Goal: Information Seeking & Learning: Learn about a topic

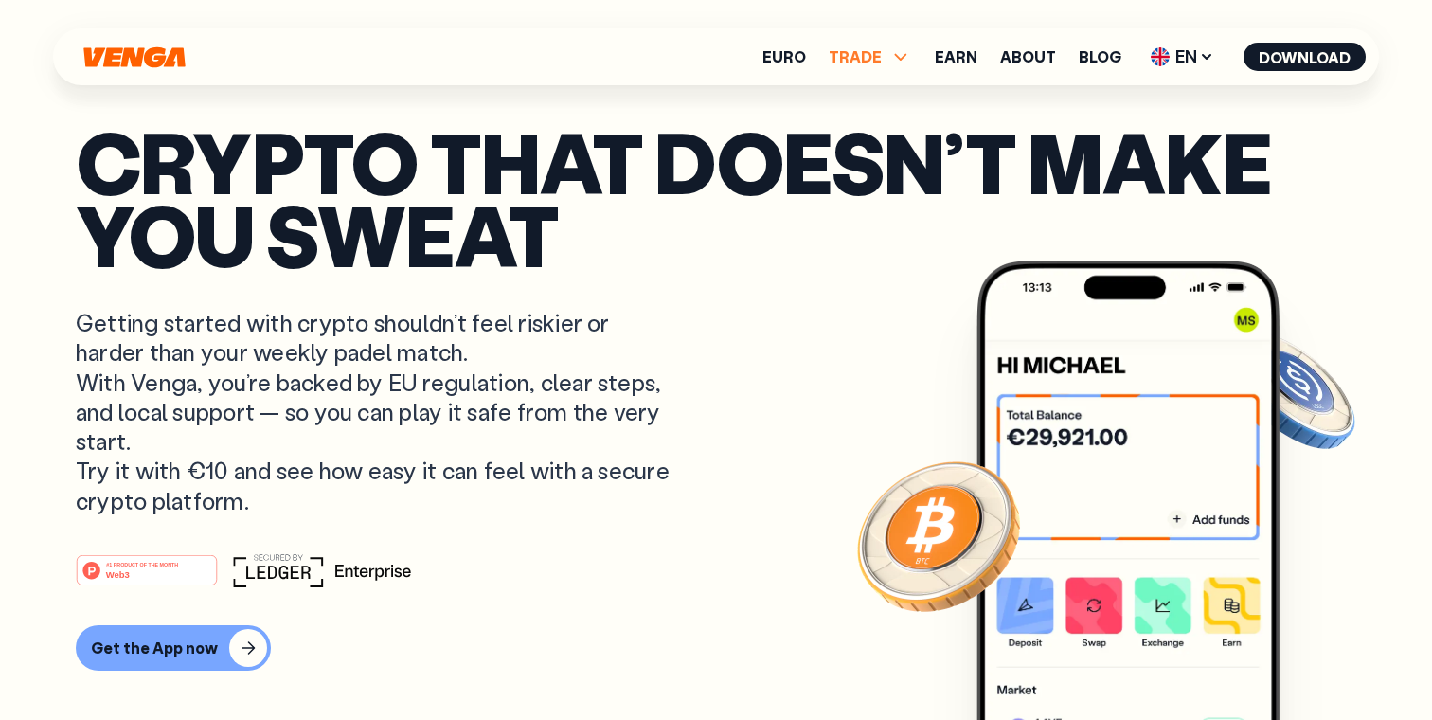
click at [908, 55] on icon at bounding box center [900, 56] width 23 height 23
click at [907, 55] on icon at bounding box center [901, 56] width 12 height 7
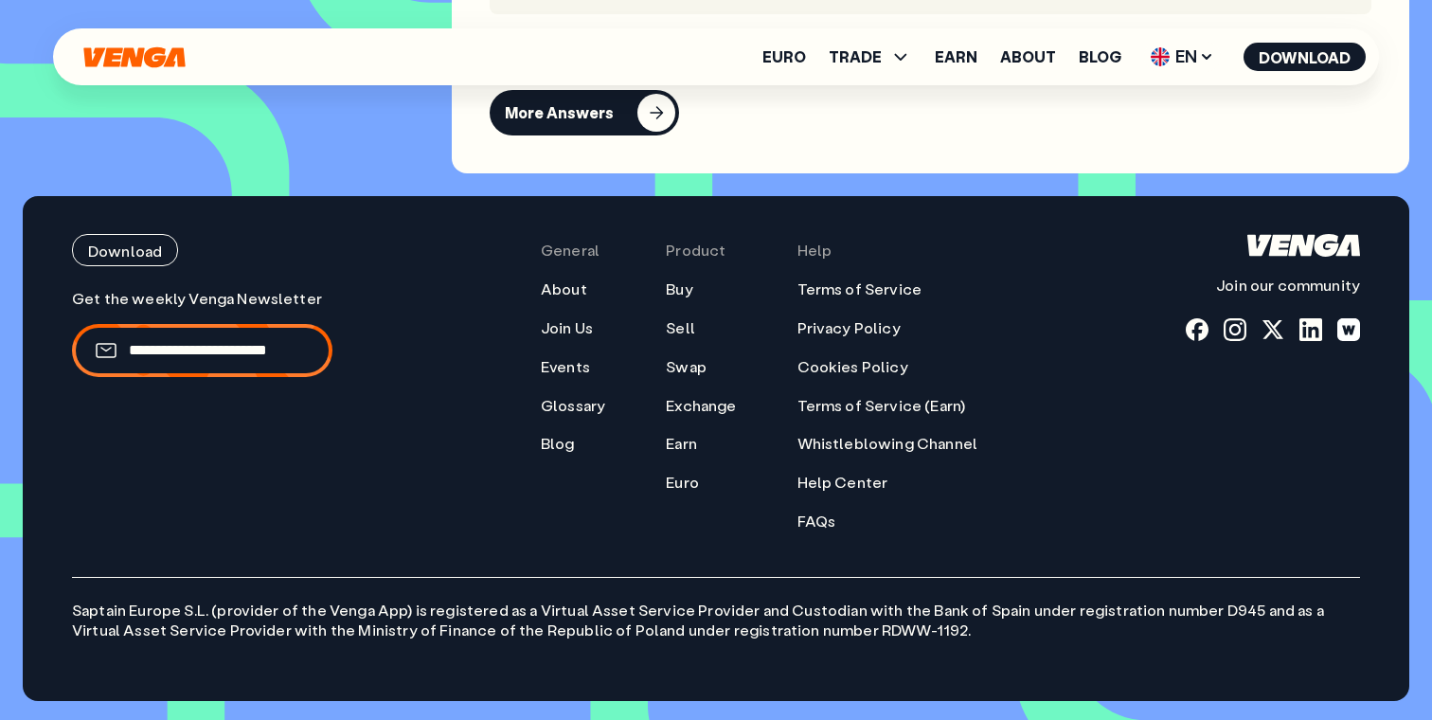
scroll to position [8109, 0]
click at [802, 54] on link "Euro" at bounding box center [784, 56] width 44 height 15
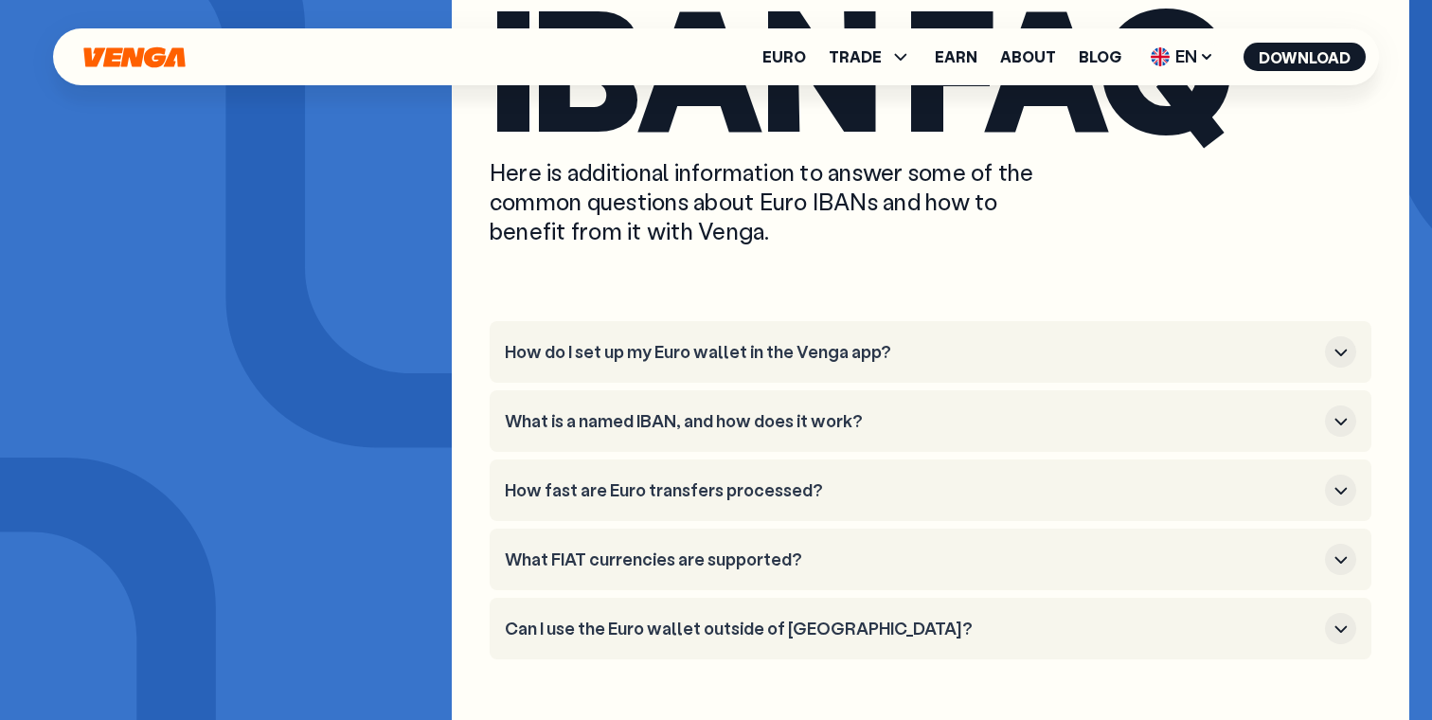
scroll to position [6976, 0]
click at [849, 550] on h3 "What FIAT currencies are supported?" at bounding box center [911, 560] width 812 height 21
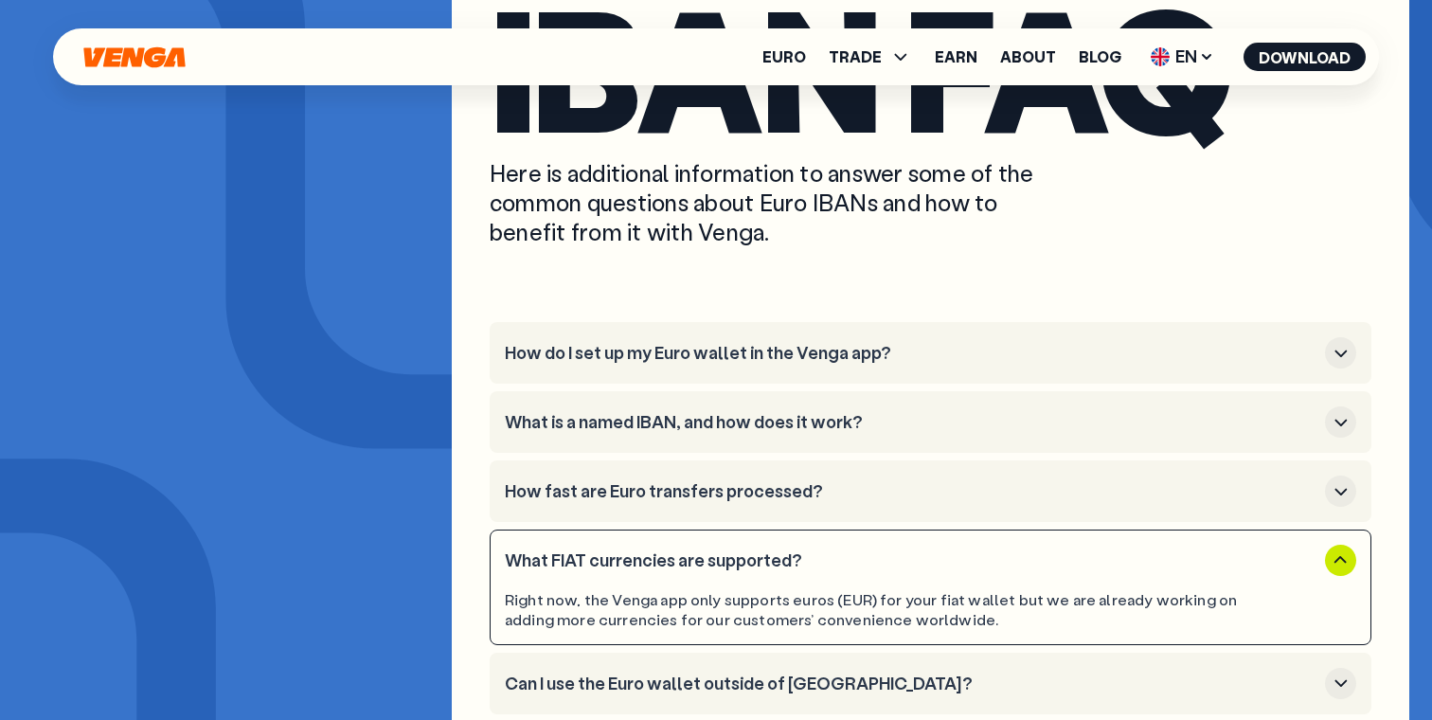
click at [919, 544] on button "What FIAT currencies are supported?" at bounding box center [930, 559] width 851 height 31
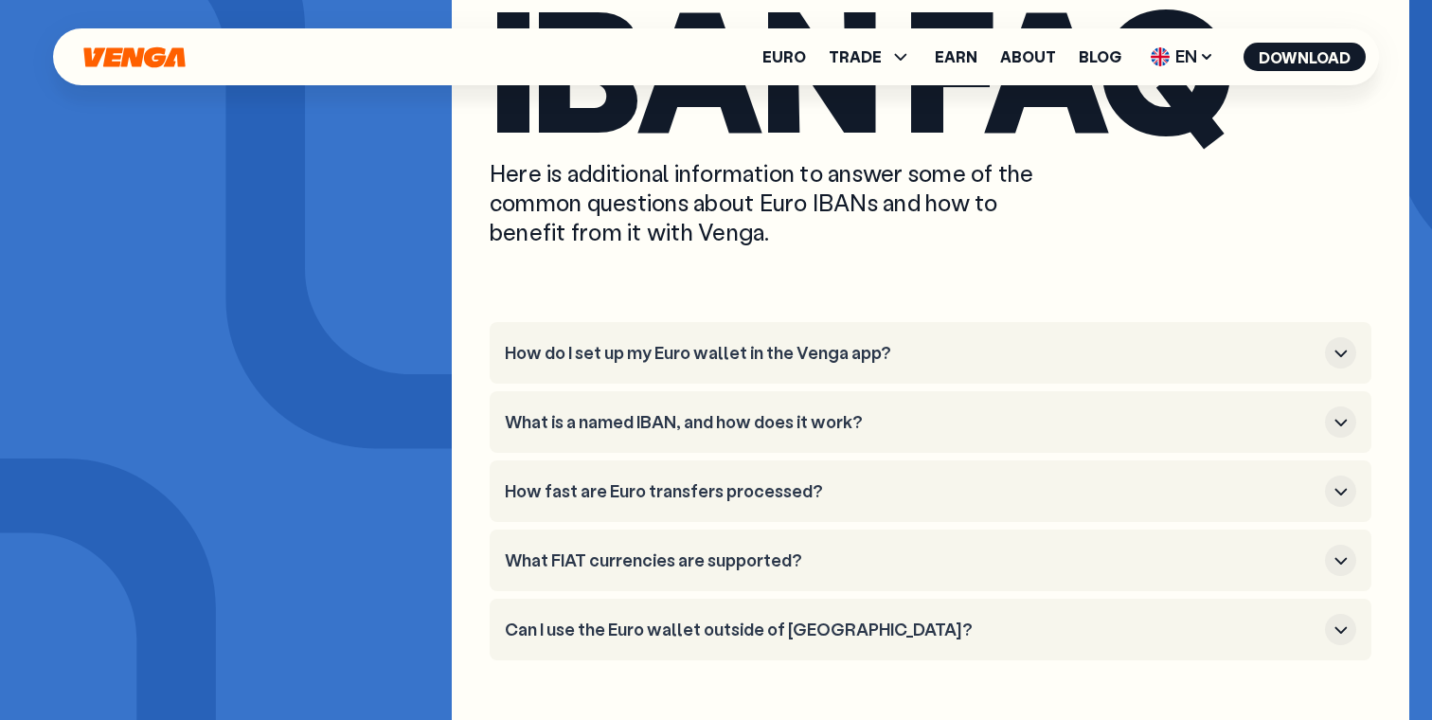
click at [976, 343] on h3 "How do I set up my Euro wallet in the Venga app?" at bounding box center [911, 353] width 812 height 21
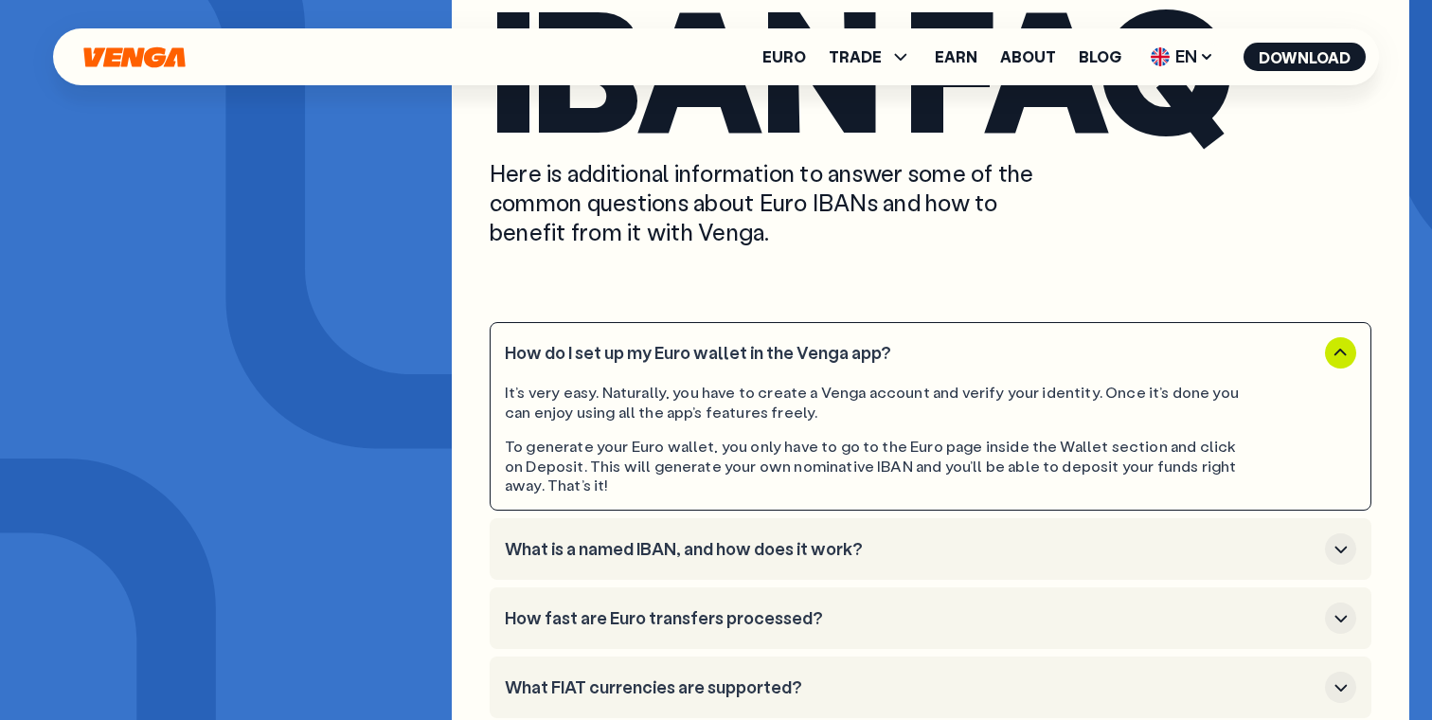
click at [976, 343] on h3 "How do I set up my Euro wallet in the Venga app?" at bounding box center [911, 353] width 812 height 21
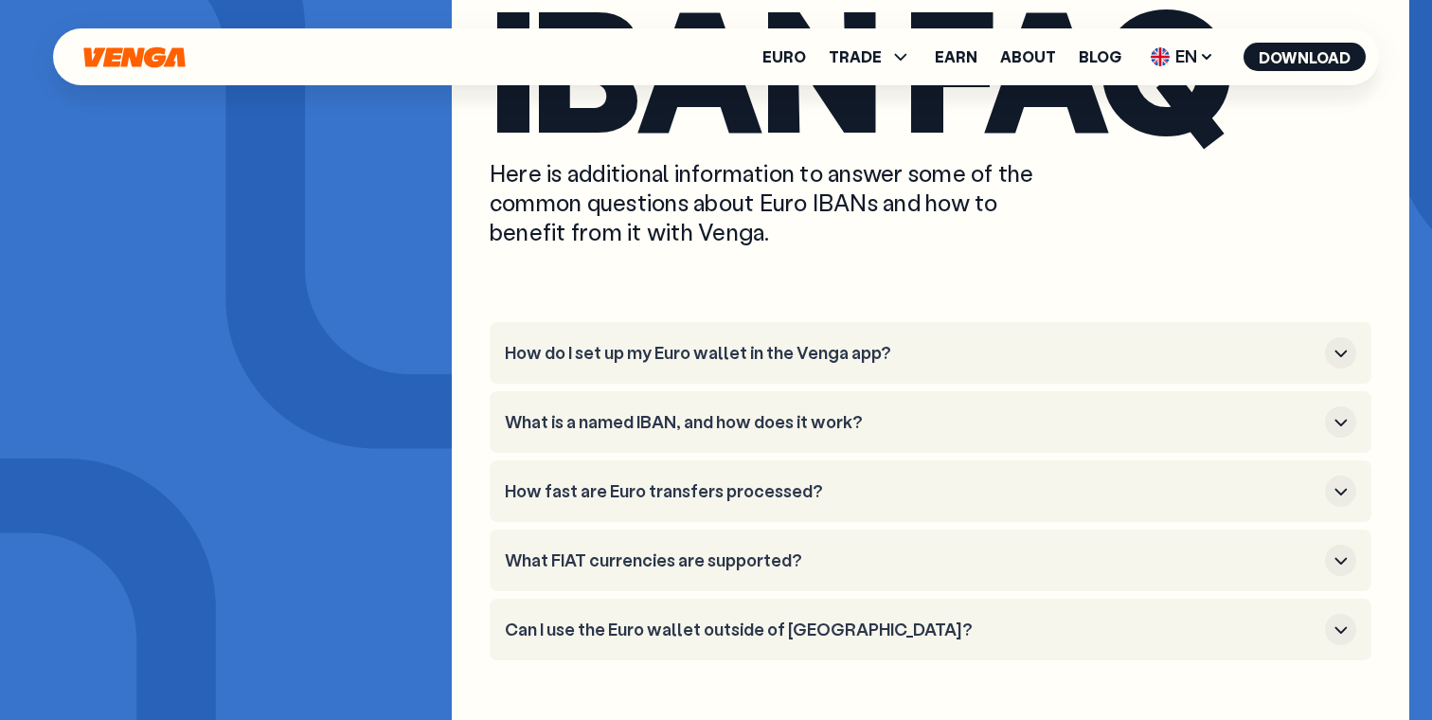
click at [955, 391] on li "What is a named IBAN, and how does it work?" at bounding box center [929, 422] width 881 height 62
click at [924, 412] on h3 "What is a named IBAN, and how does it work?" at bounding box center [911, 422] width 812 height 21
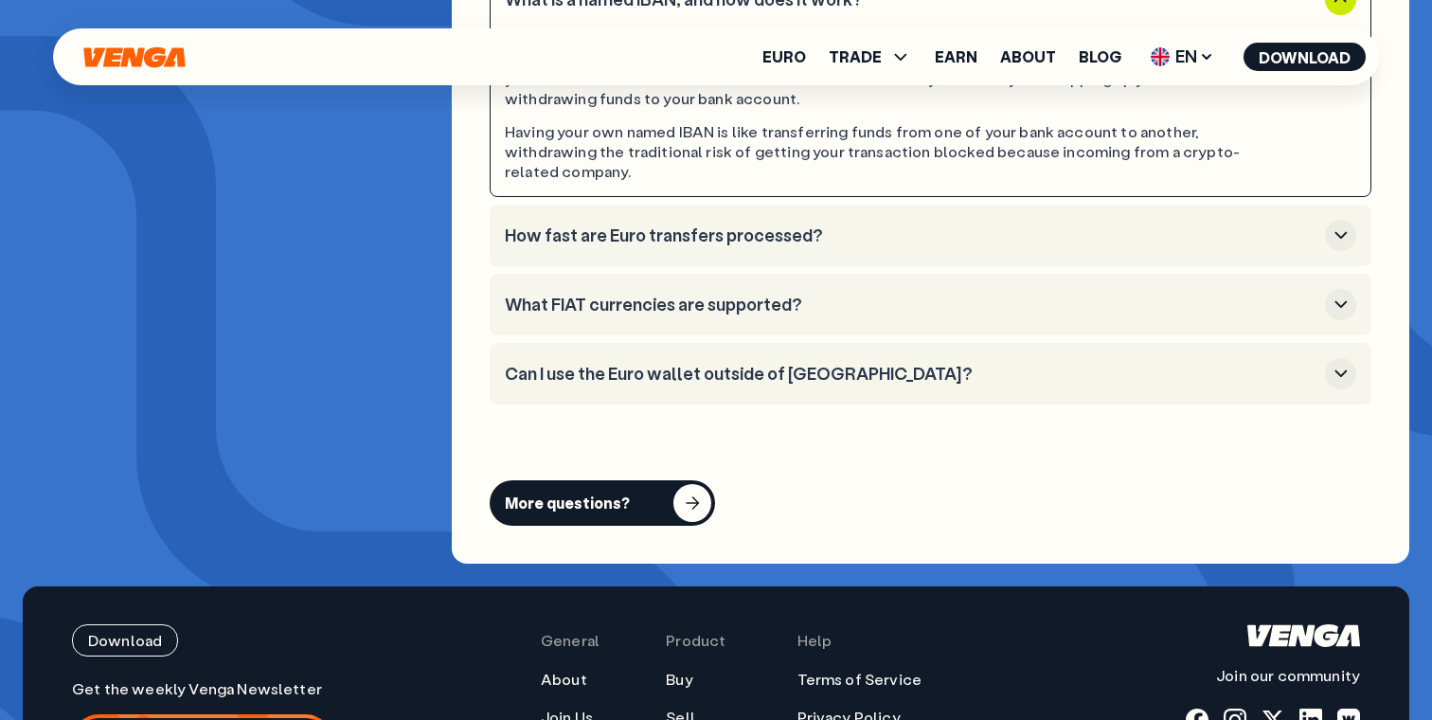
scroll to position [7397, 0]
click at [946, 226] on h3 "How fast are Euro transfers processed?" at bounding box center [911, 236] width 812 height 21
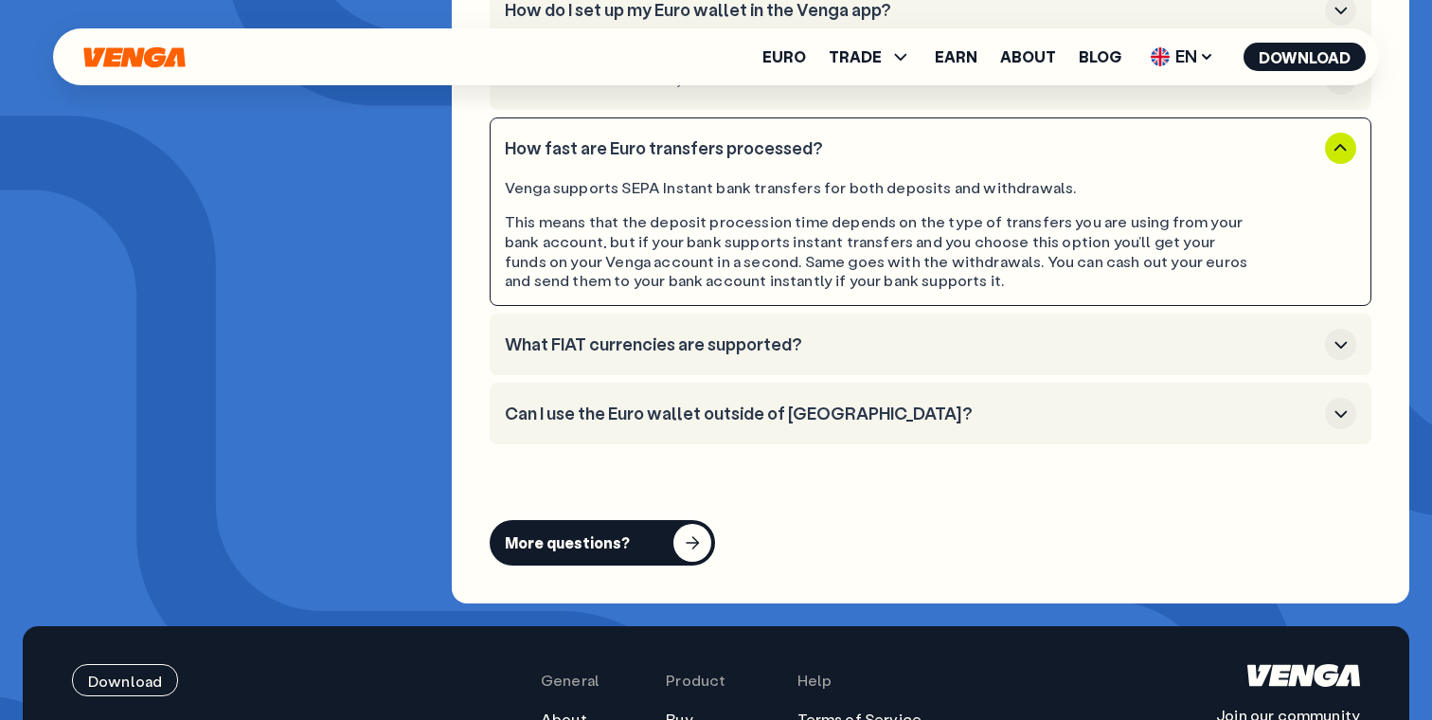
scroll to position [7317, 0]
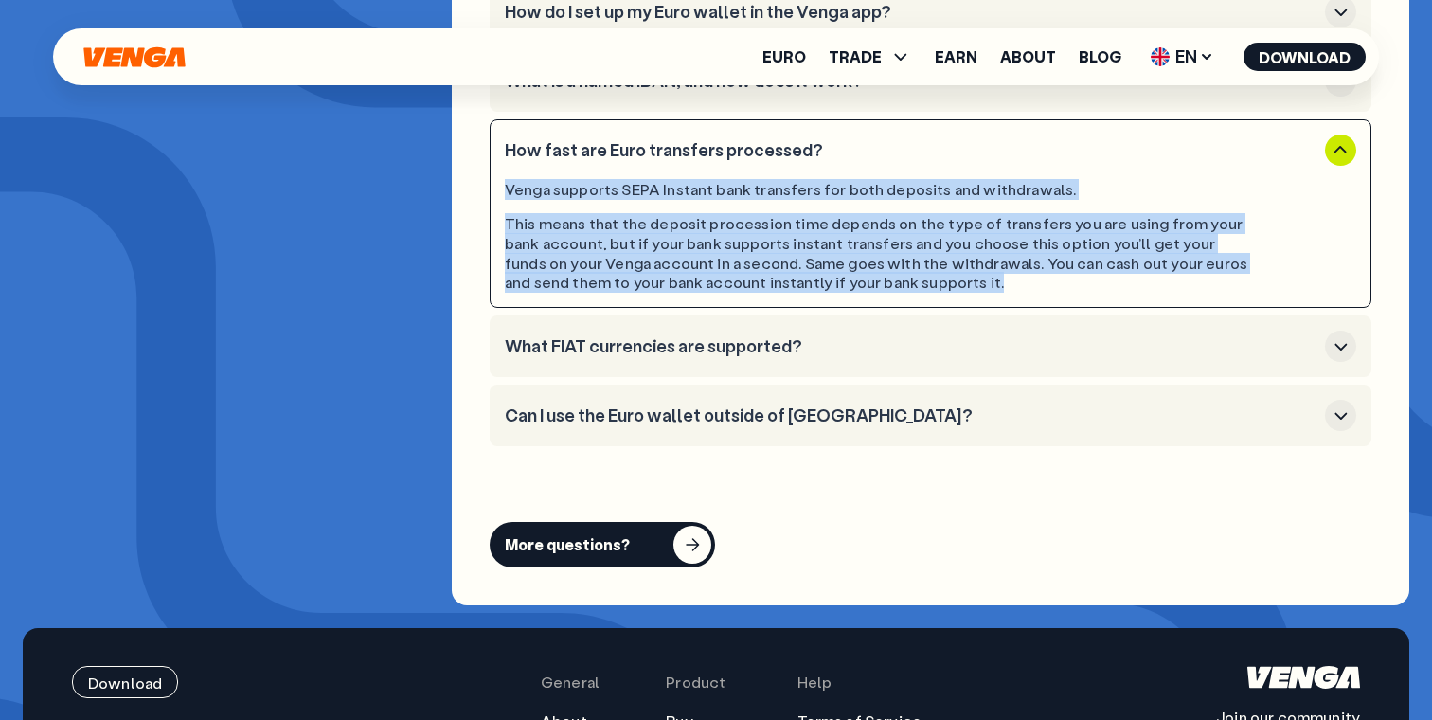
drag, startPoint x: 1011, startPoint y: 252, endPoint x: 491, endPoint y: 158, distance: 528.2
click at [491, 158] on li "How fast are Euro transfers processed? Venga supports SEPA Instant bank transfe…" at bounding box center [929, 213] width 881 height 188
click at [772, 214] on div "This means that the deposit procession time depends on the type of transfers yo…" at bounding box center [877, 253] width 744 height 79
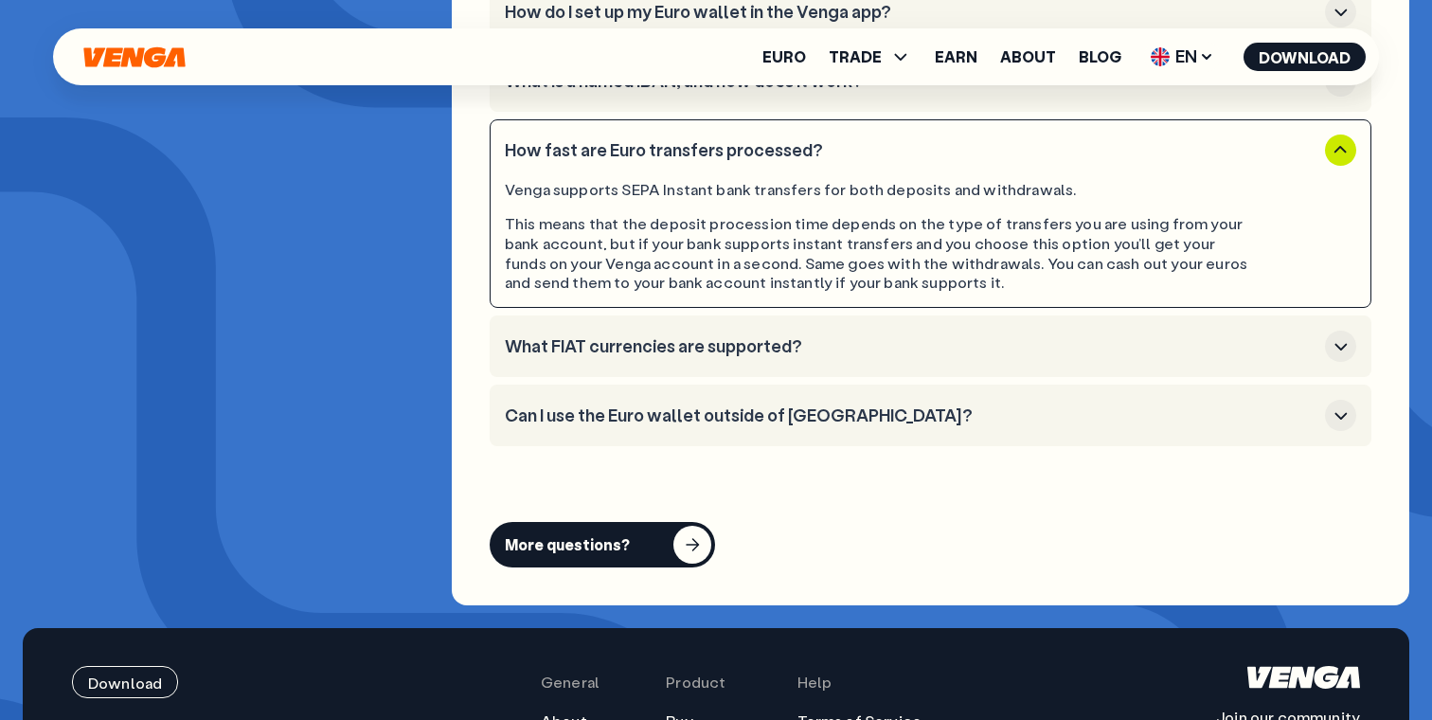
click at [1077, 336] on h3 "What FIAT currencies are supported?" at bounding box center [911, 346] width 812 height 21
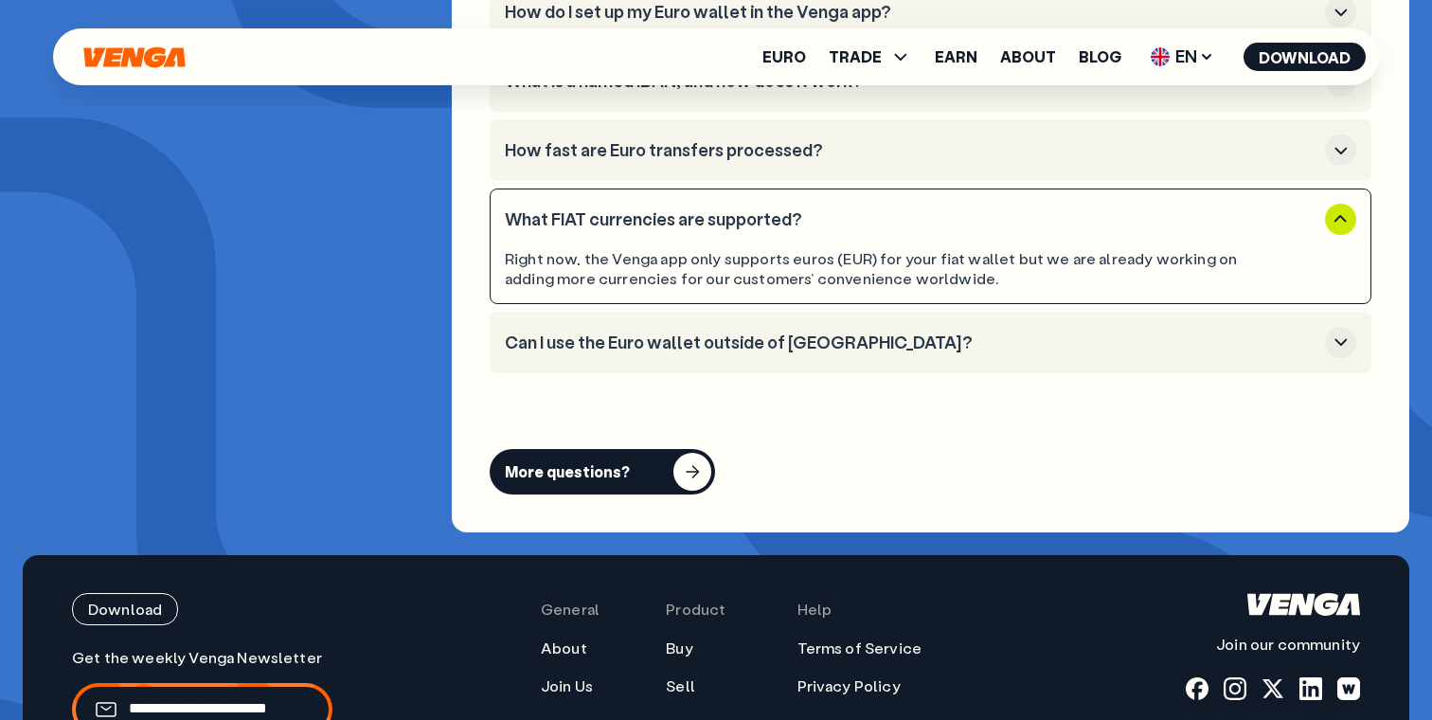
click at [958, 209] on h3 "What FIAT currencies are supported?" at bounding box center [911, 219] width 812 height 21
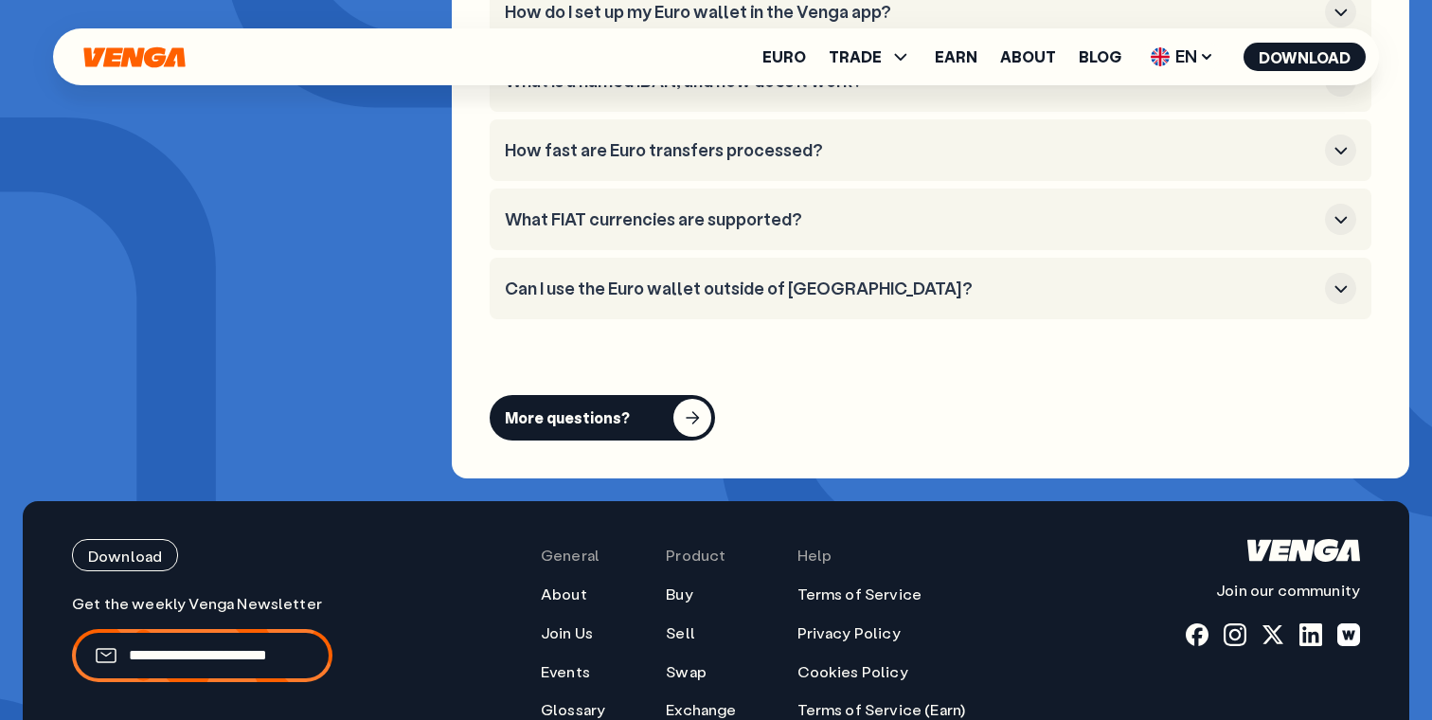
click at [1000, 273] on button "Can I use the Euro wallet outside of [GEOGRAPHIC_DATA]?" at bounding box center [930, 288] width 851 height 31
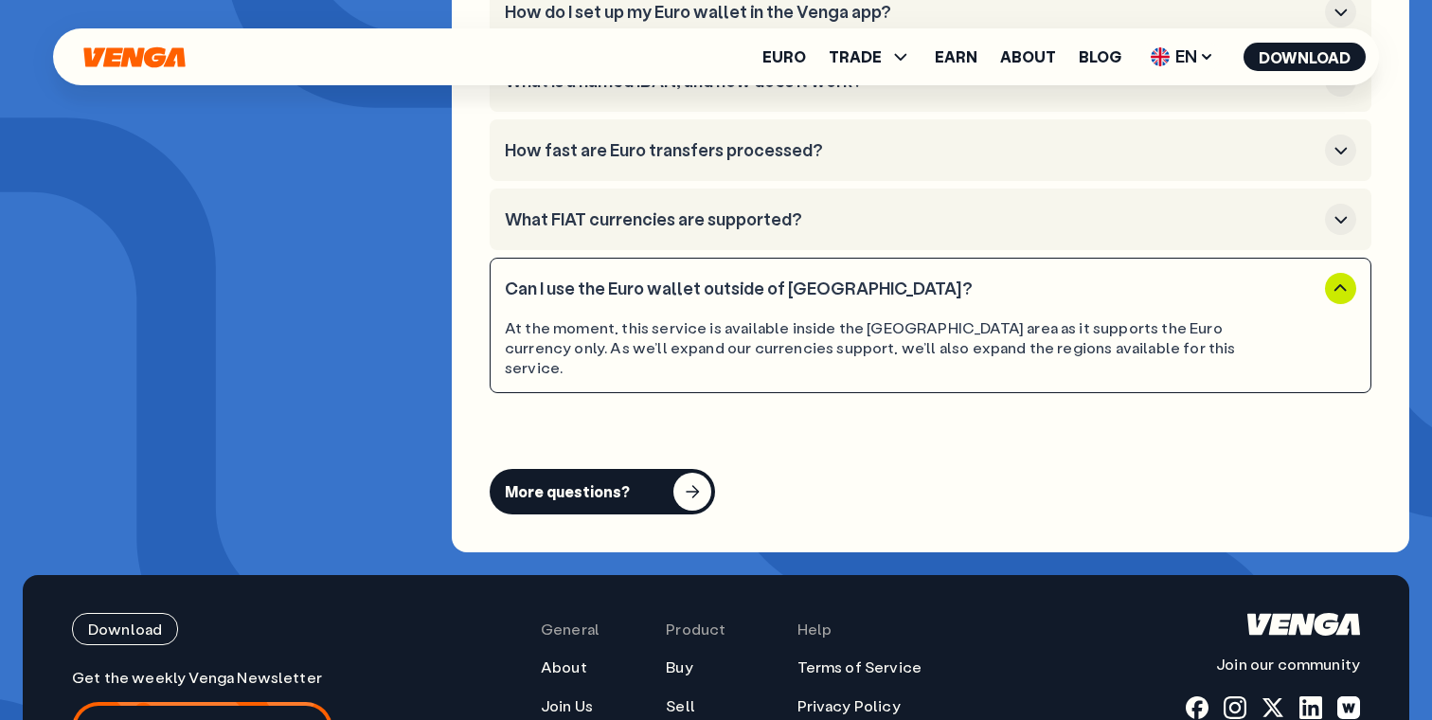
click at [1147, 278] on h3 "Can I use the Euro wallet outside of [GEOGRAPHIC_DATA]?" at bounding box center [911, 288] width 812 height 21
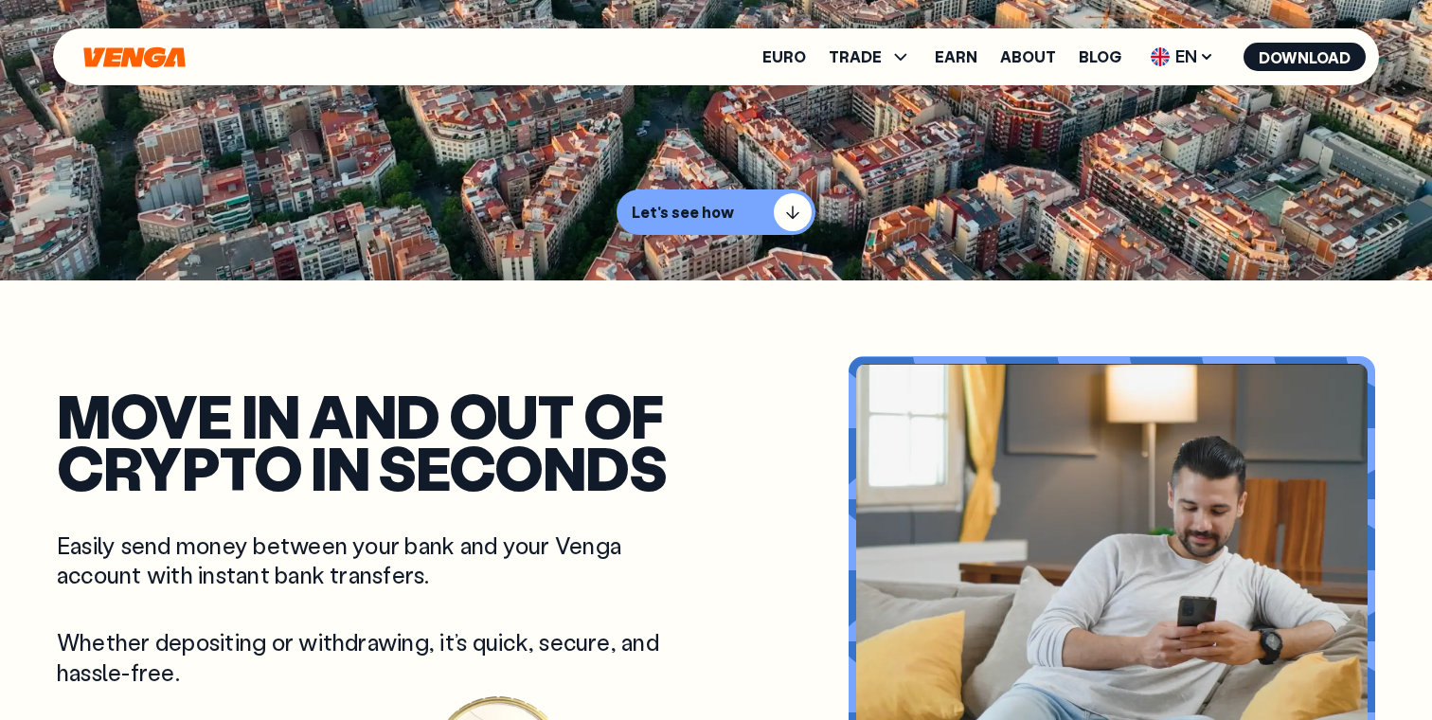
scroll to position [438, 0]
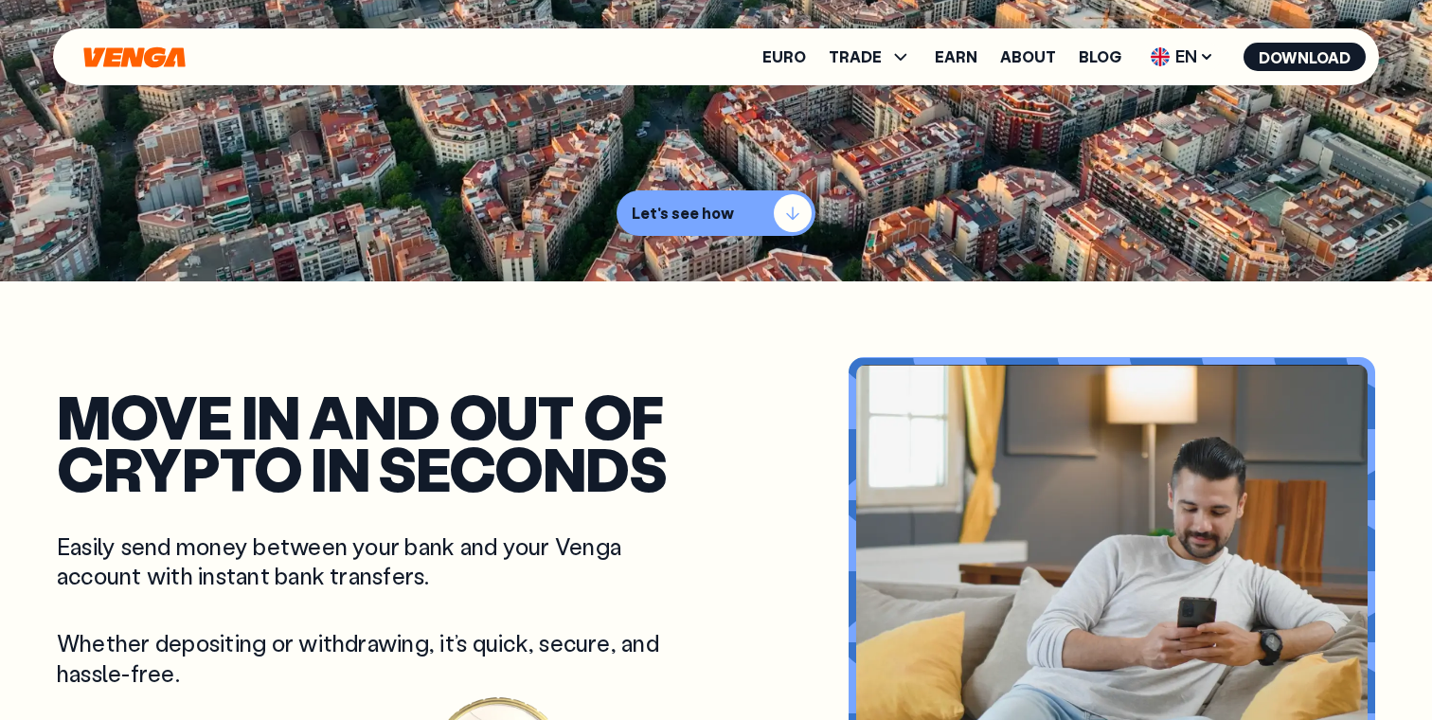
click at [784, 214] on div "button" at bounding box center [793, 213] width 38 height 38
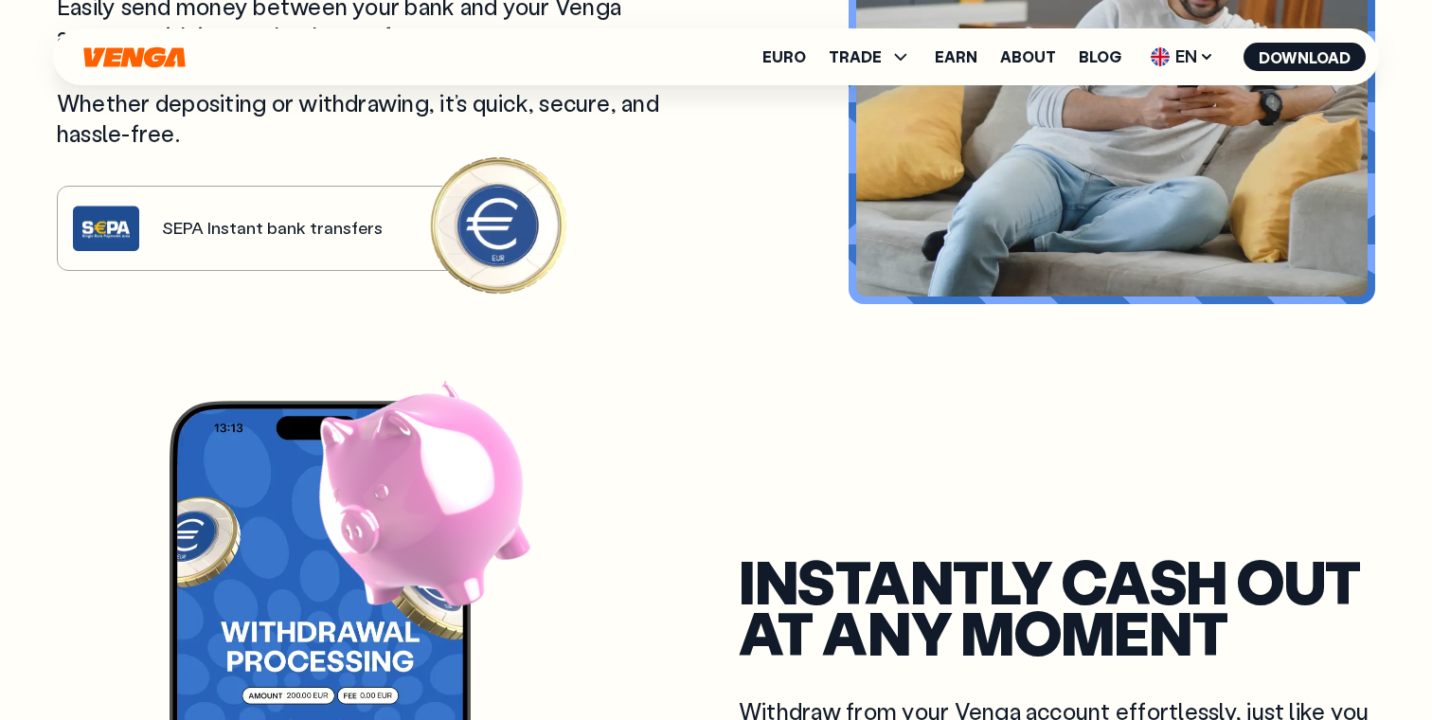
scroll to position [979, 0]
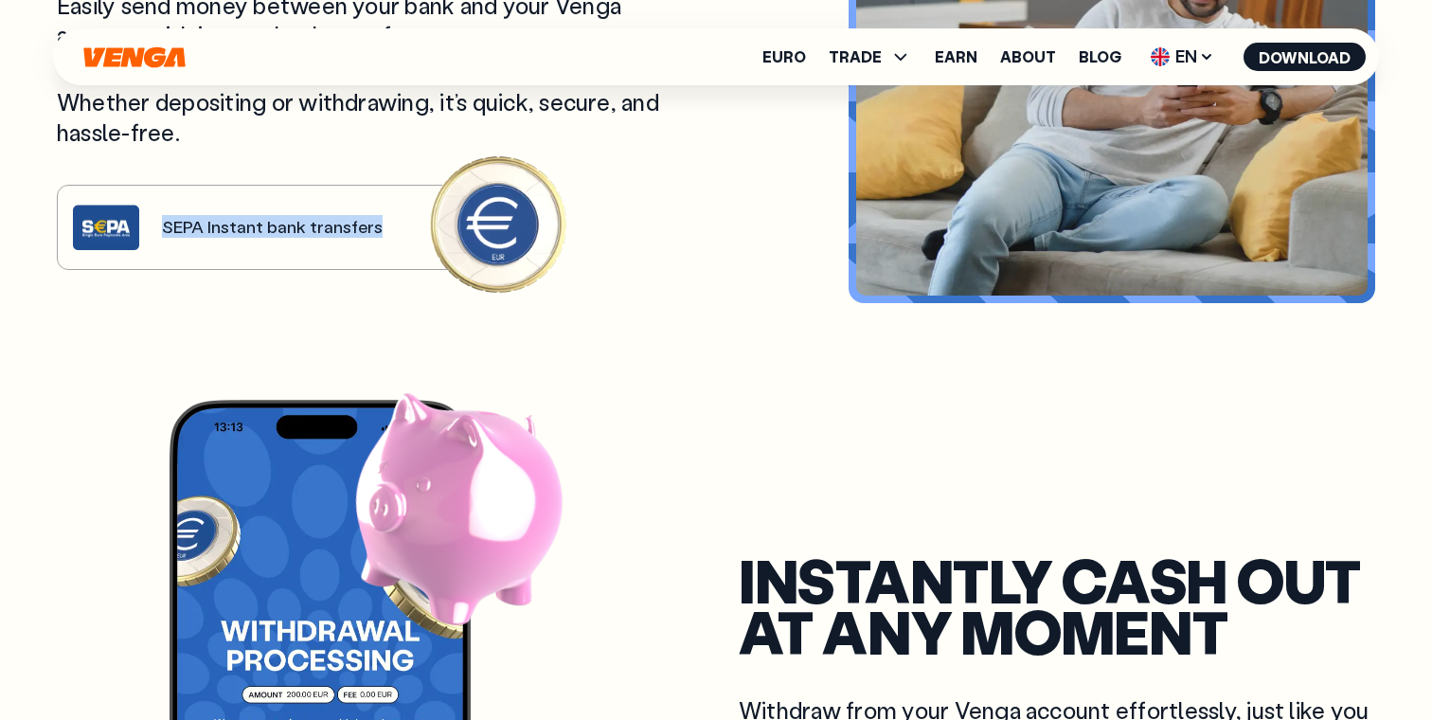
drag, startPoint x: 252, startPoint y: 244, endPoint x: 479, endPoint y: 210, distance: 229.8
click at [479, 210] on div "Move in and out of crypto in seconds Easily send money between your bank and yo…" at bounding box center [375, 59] width 636 height 420
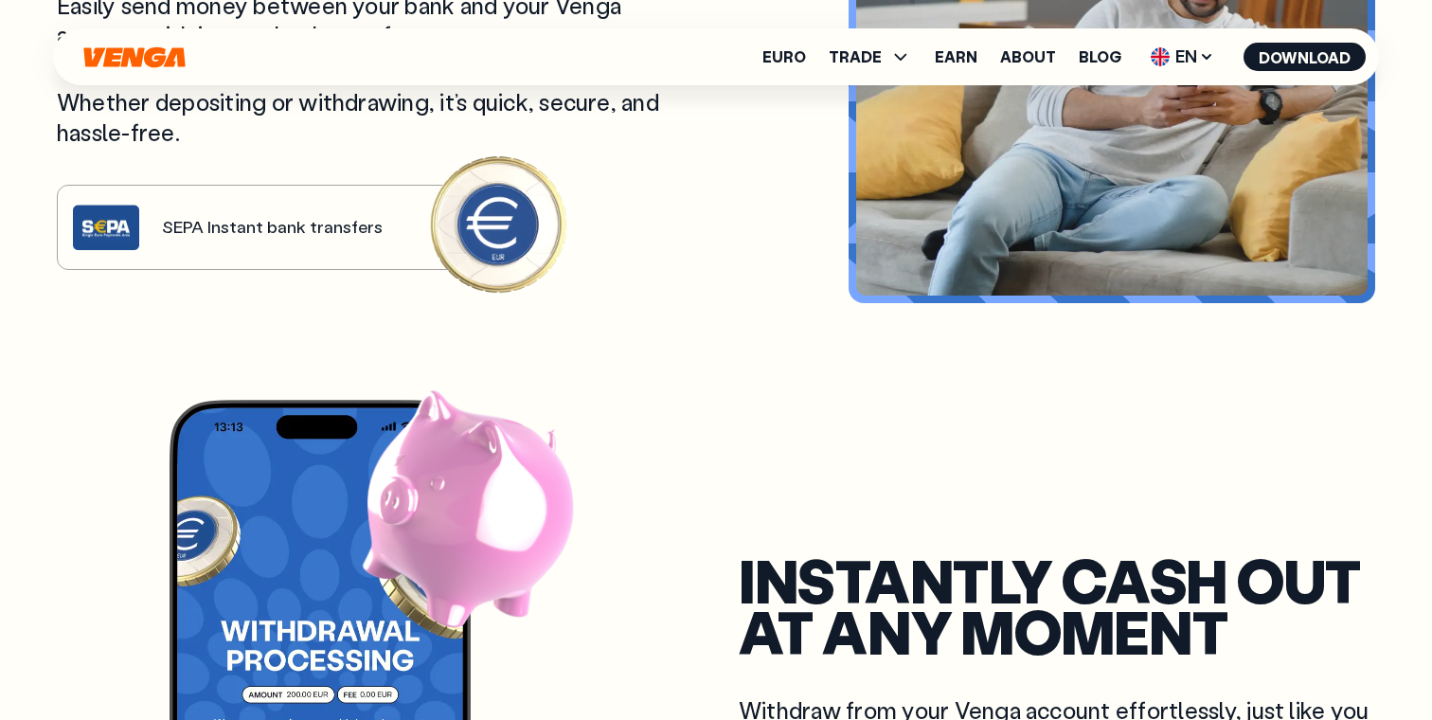
click at [574, 315] on article "Move in and out of crypto in seconds Easily send money between your bank and yo…" at bounding box center [716, 60] width 1318 height 638
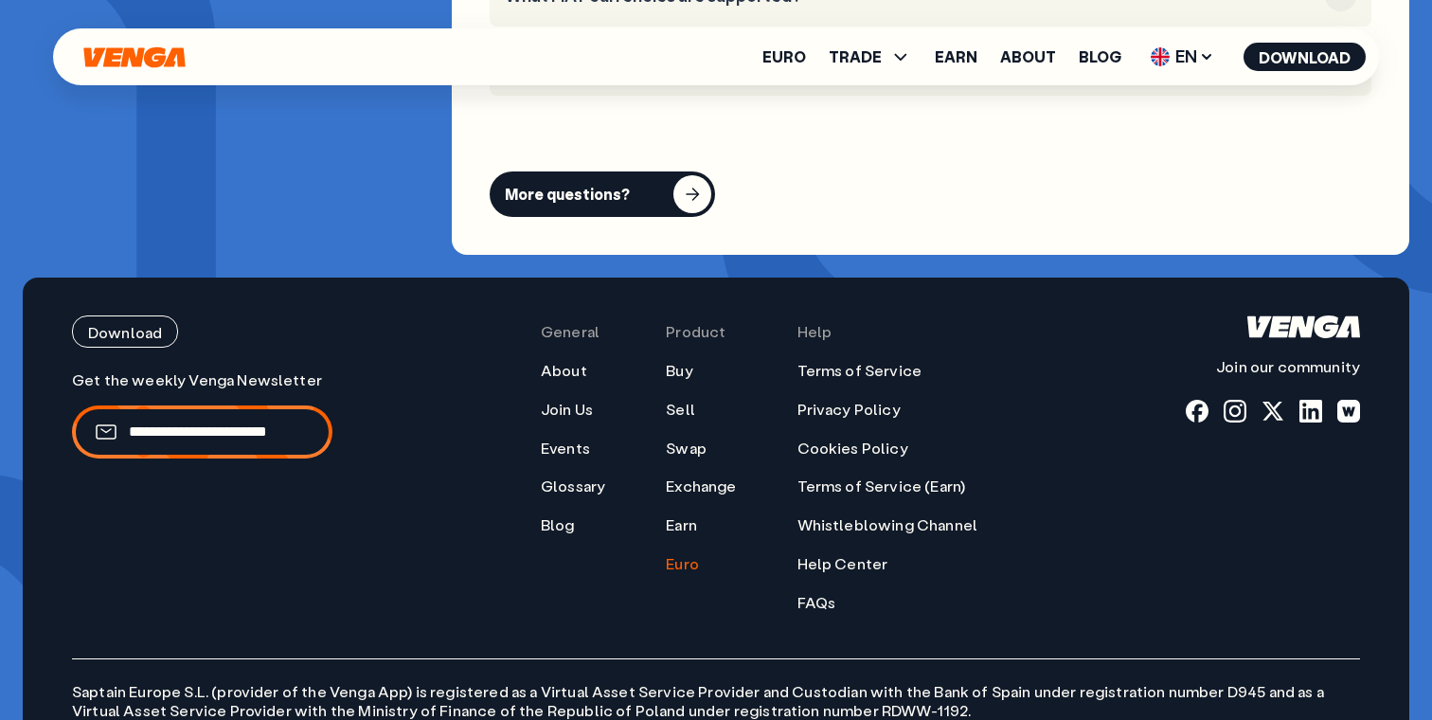
scroll to position [7582, 0]
